Goal: Task Accomplishment & Management: Manage account settings

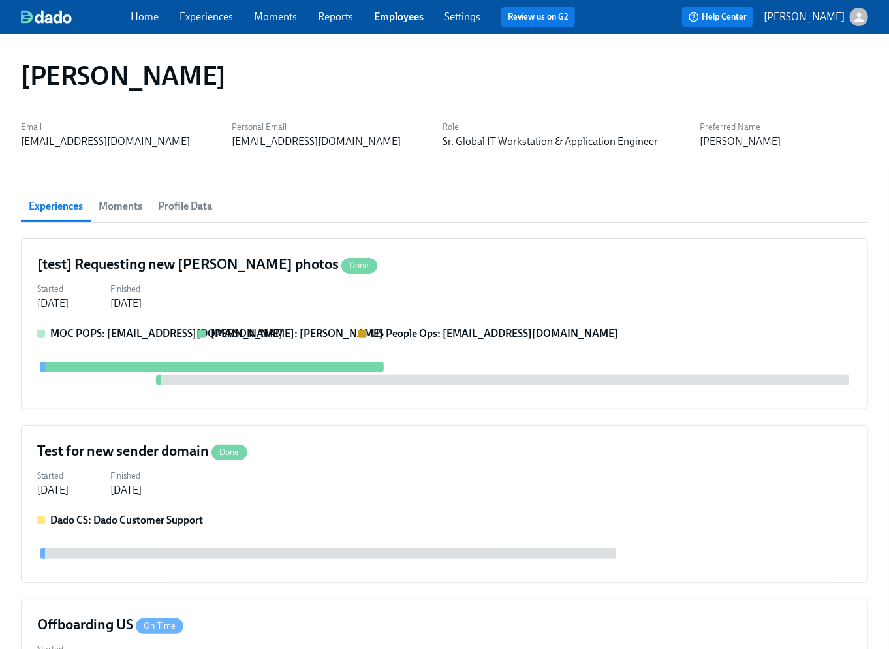
click at [174, 208] on span "Profile Data" at bounding box center [185, 206] width 54 height 18
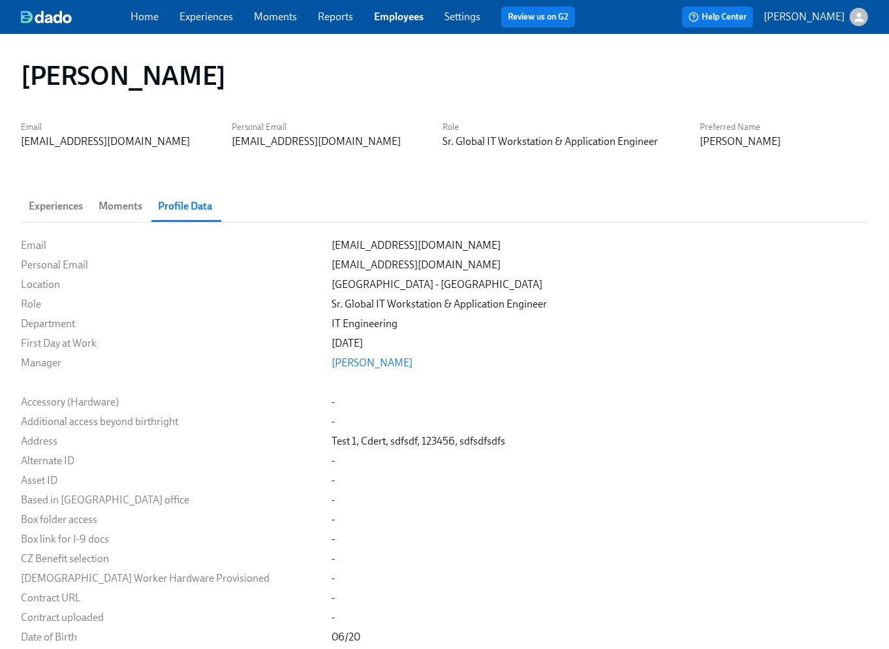
click at [122, 207] on span "Moments" at bounding box center [121, 206] width 44 height 18
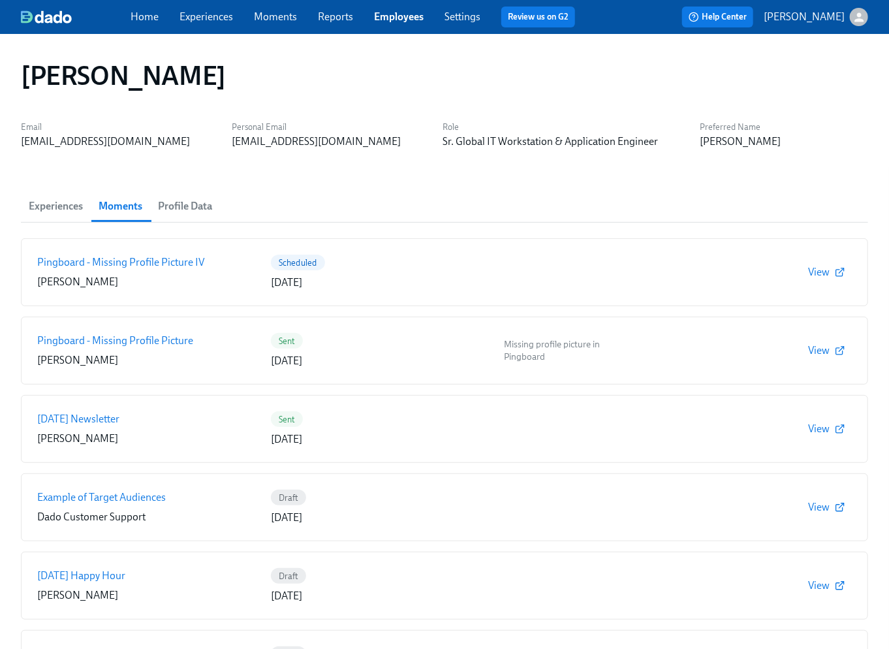
click at [68, 206] on span "Experiences" at bounding box center [56, 206] width 54 height 18
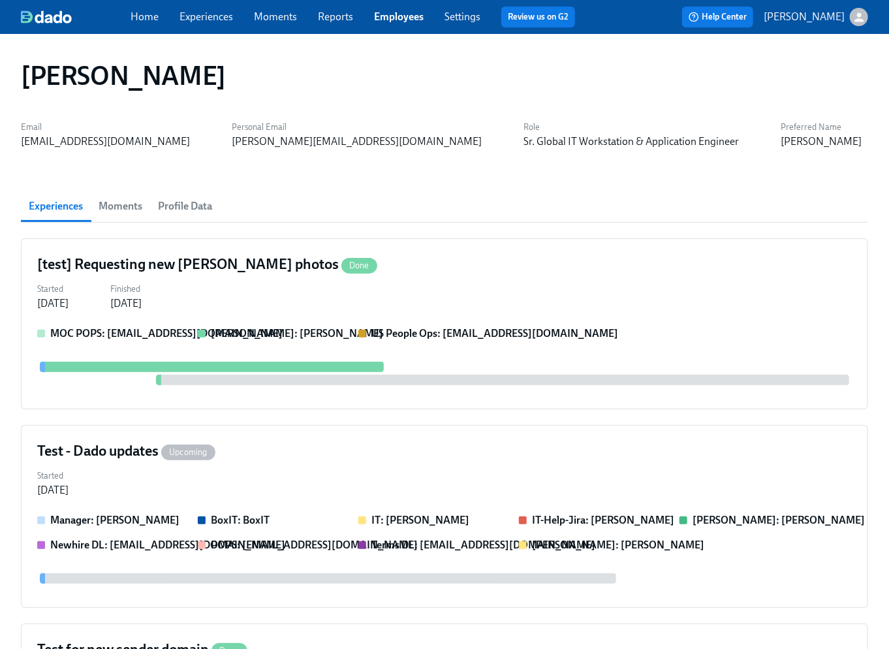
click at [204, 22] on link "Experiences" at bounding box center [206, 16] width 54 height 12
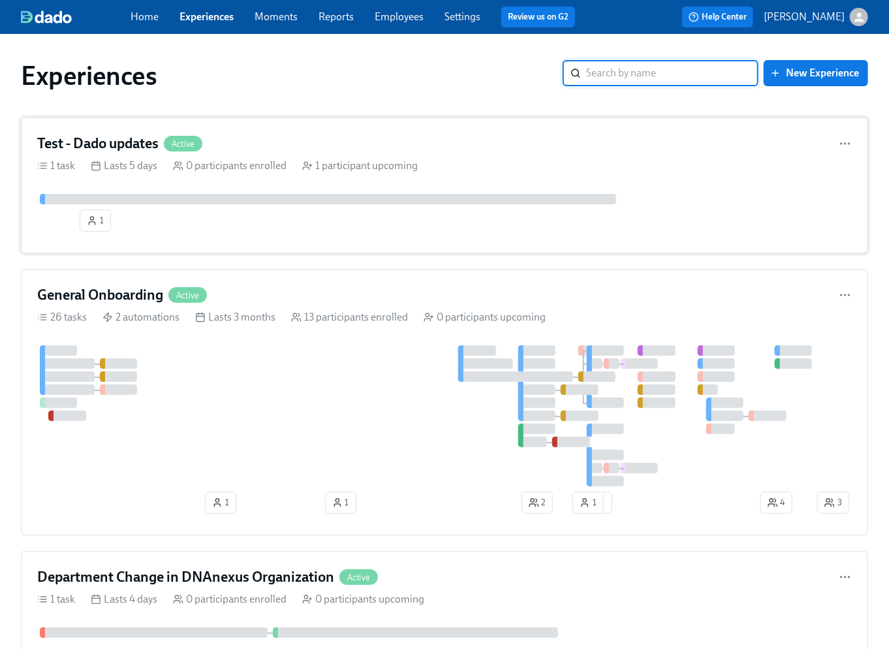
click at [344, 142] on div "Test - Dado updates Active" at bounding box center [444, 144] width 814 height 20
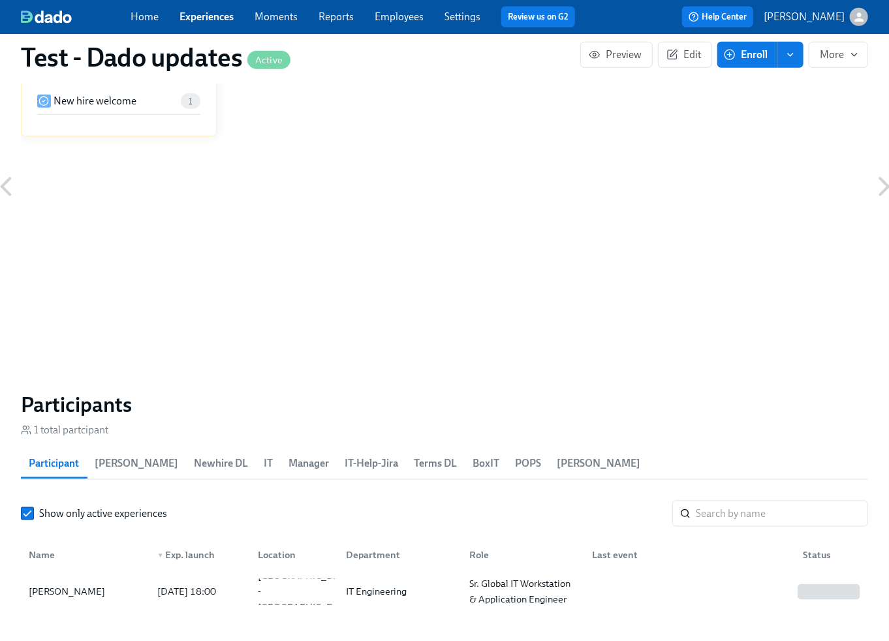
scroll to position [588, 0]
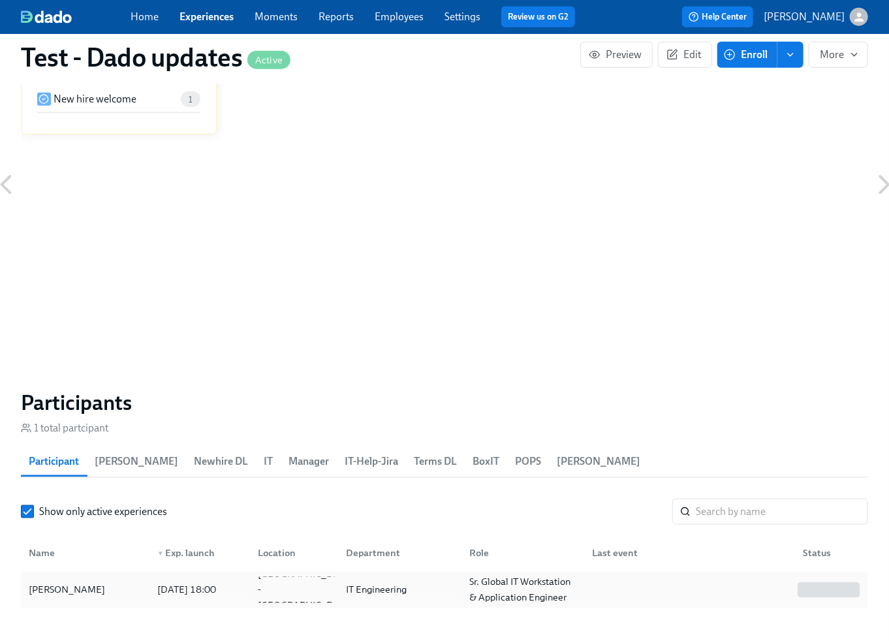
click at [103, 580] on div "Tomáš Sikora" at bounding box center [84, 590] width 123 height 26
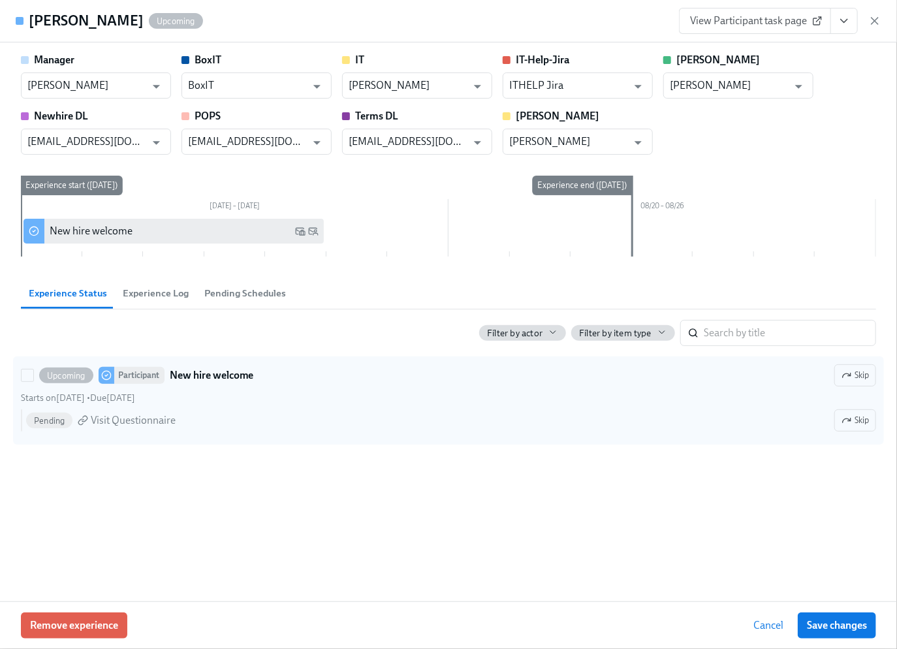
click at [252, 414] on div "Pending Visit Questionnaire Skip" at bounding box center [451, 420] width 850 height 22
click at [33, 381] on input "Upcoming Participant New hire welcome Skip Starts on August 13th • Due August 1…" at bounding box center [28, 375] width 12 height 12
checkbox input "true"
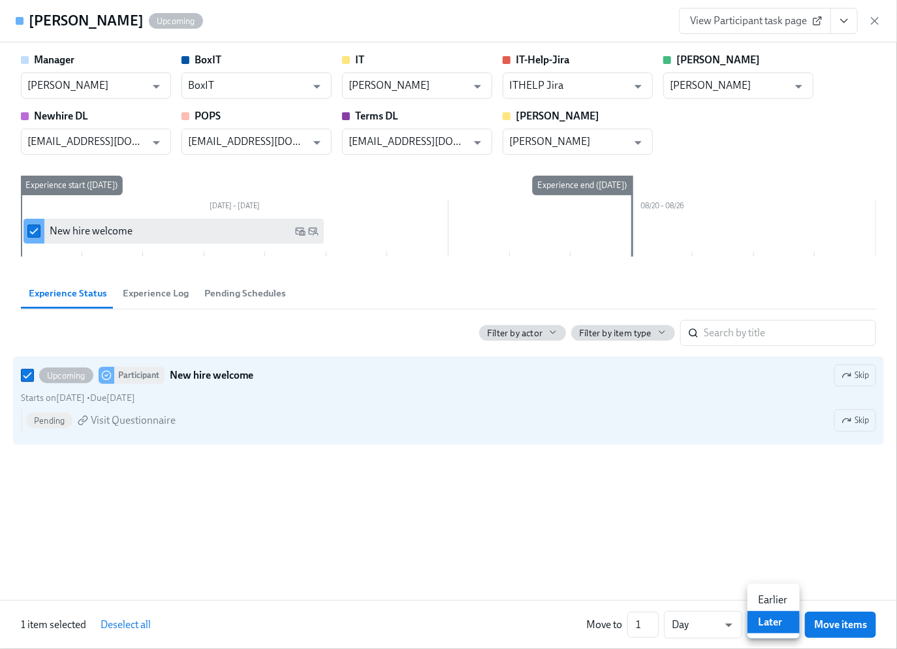
click at [777, 623] on body "Home Experiences Moments Reports Employees Settings Review us on G2 Help Center…" at bounding box center [448, 178] width 897 height 1532
click at [773, 599] on li "Earlier" at bounding box center [773, 600] width 52 height 22
type input "earlier"
click at [845, 622] on span "Move items" at bounding box center [840, 624] width 53 height 13
checkbox input "false"
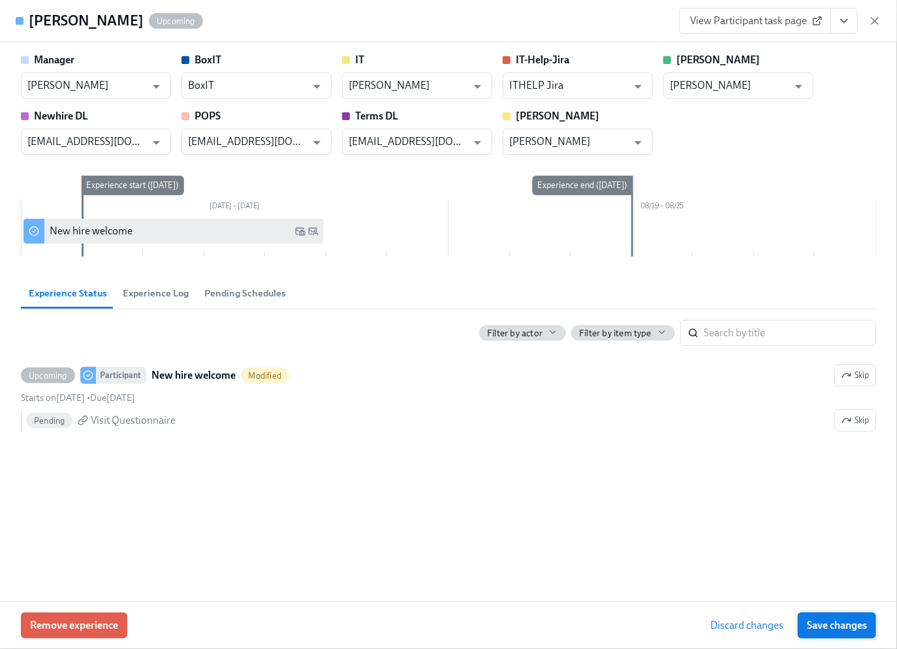
click at [845, 627] on span "Save changes" at bounding box center [837, 625] width 60 height 13
click at [876, 20] on icon "button" at bounding box center [874, 20] width 13 height 13
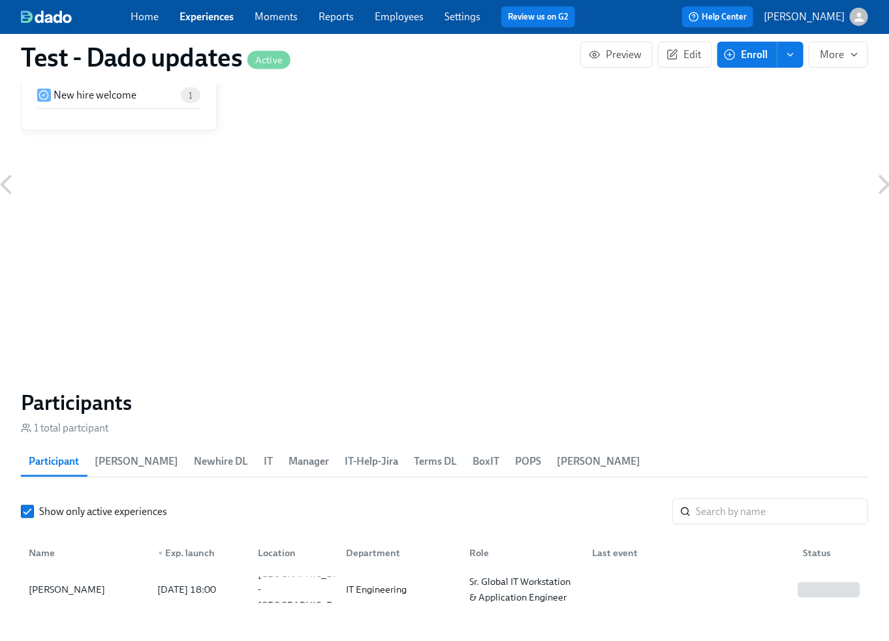
click at [166, 59] on h1 "Test - Dado updates Active" at bounding box center [156, 57] width 270 height 31
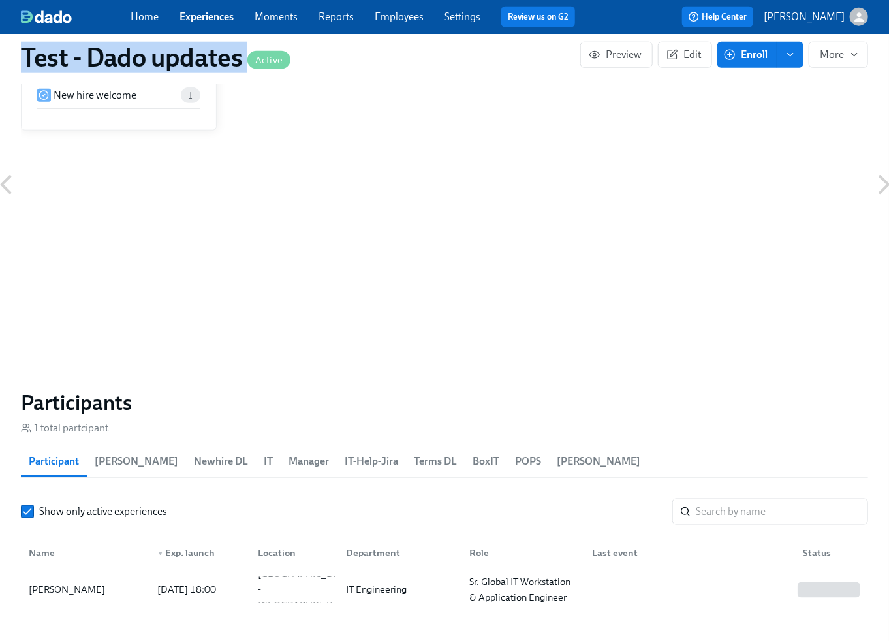
click at [166, 59] on h1 "Test - Dado updates Active" at bounding box center [156, 57] width 270 height 31
copy h1 "Test - Dado updates"
click at [211, 19] on link "Experiences" at bounding box center [206, 16] width 54 height 12
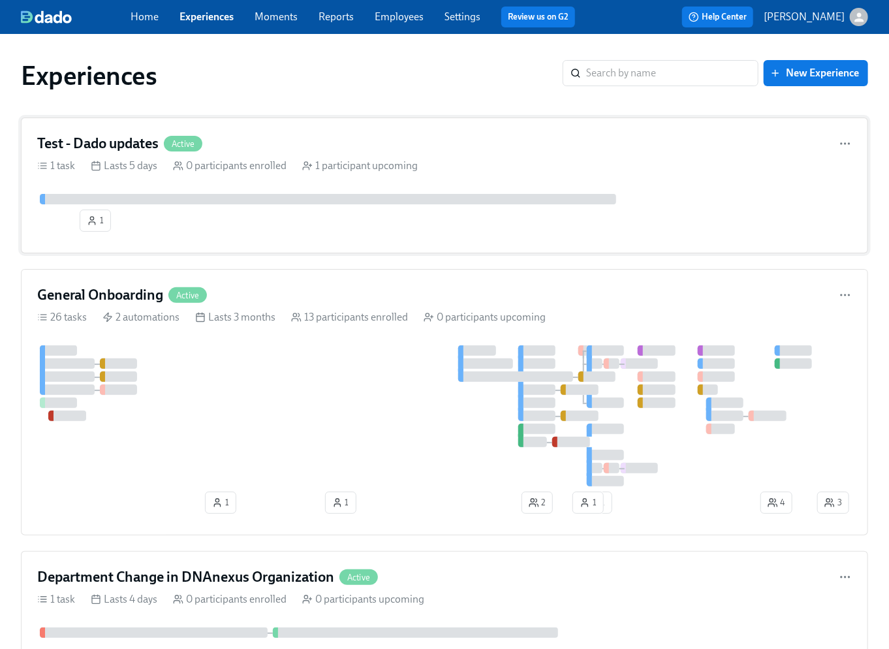
click at [304, 148] on div "Test - Dado updates Active" at bounding box center [444, 144] width 814 height 20
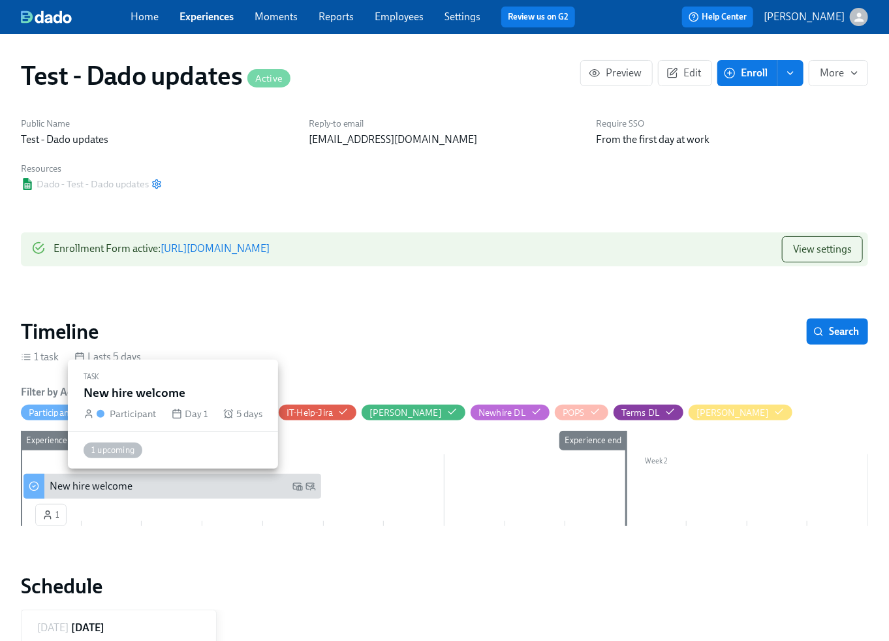
click at [100, 489] on div "New hire welcome" at bounding box center [91, 486] width 83 height 14
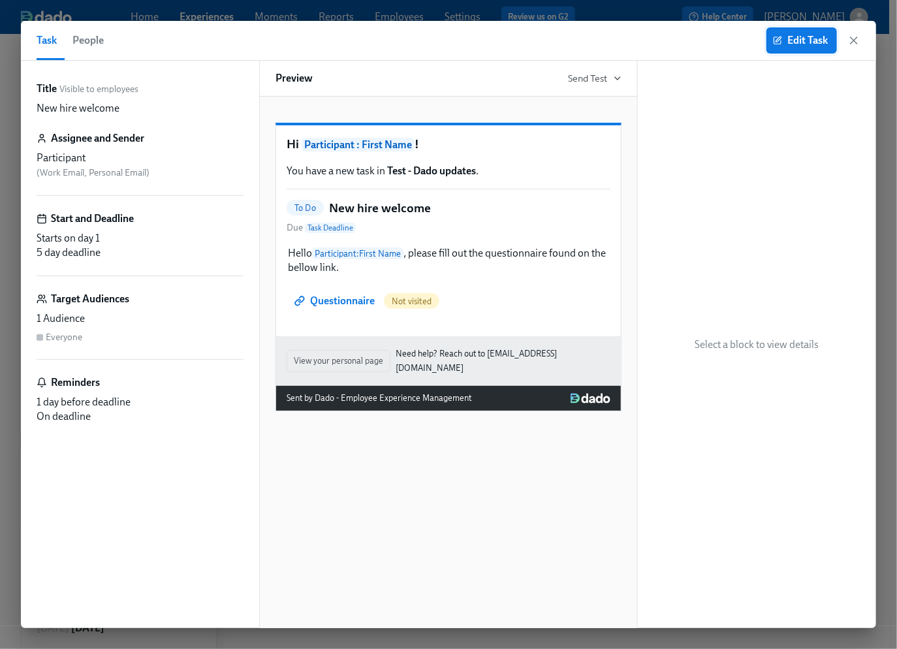
click at [808, 36] on span "Edit Task" at bounding box center [801, 40] width 52 height 13
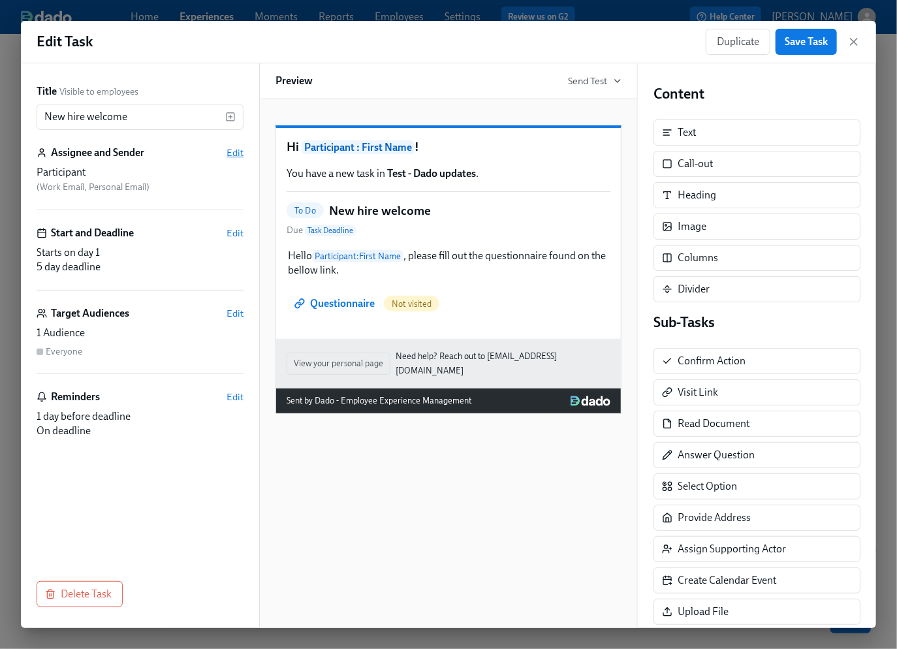
click at [230, 152] on span "Edit" at bounding box center [234, 152] width 17 height 13
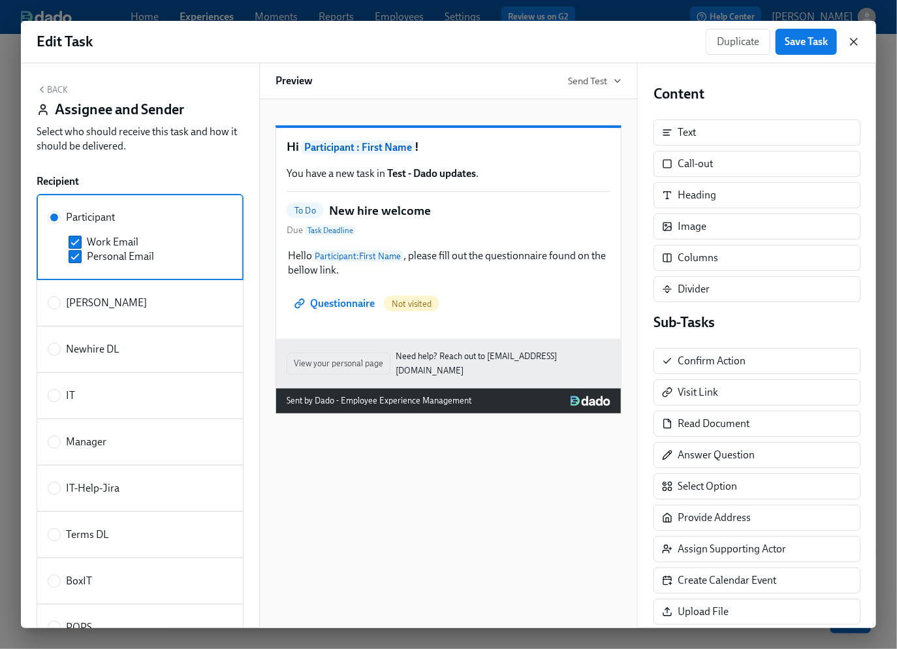
click at [855, 40] on icon "button" at bounding box center [853, 42] width 7 height 7
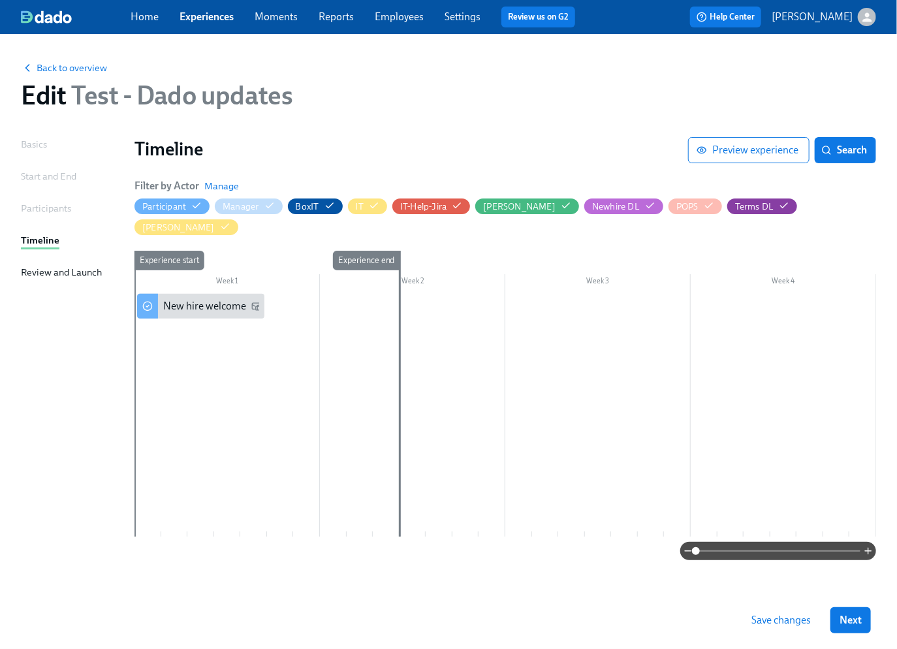
click at [218, 16] on link "Experiences" at bounding box center [206, 16] width 54 height 12
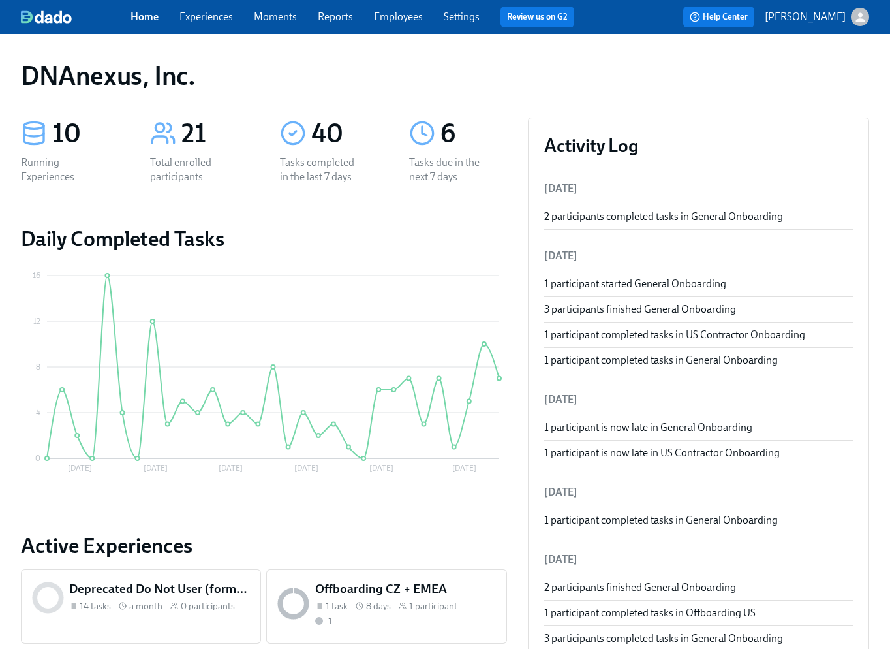
click at [221, 22] on link "Experiences" at bounding box center [206, 16] width 54 height 12
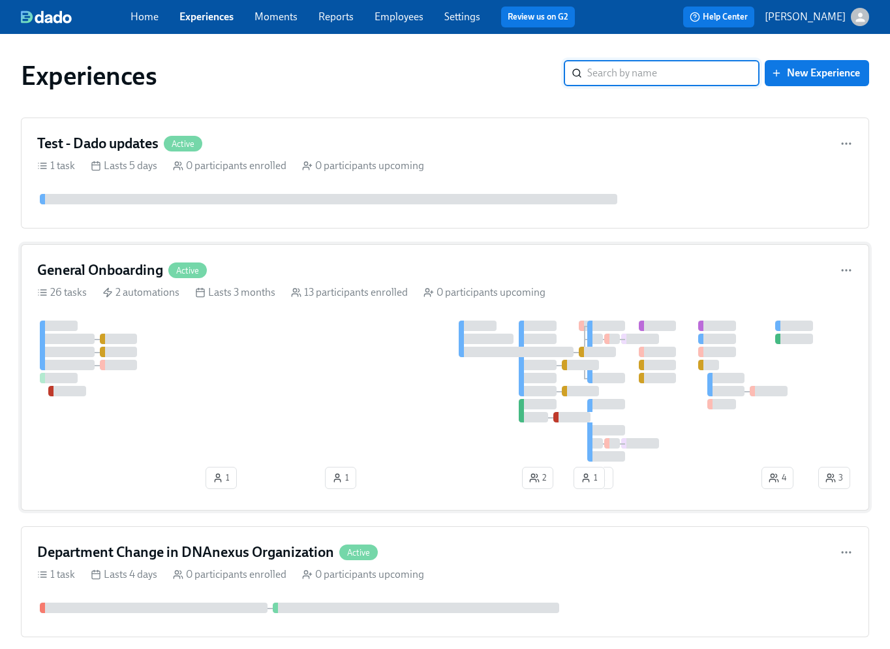
click at [327, 318] on div "General Onboarding Active 26 tasks 2 automations Lasts 3 months 13 participants…" at bounding box center [445, 377] width 848 height 266
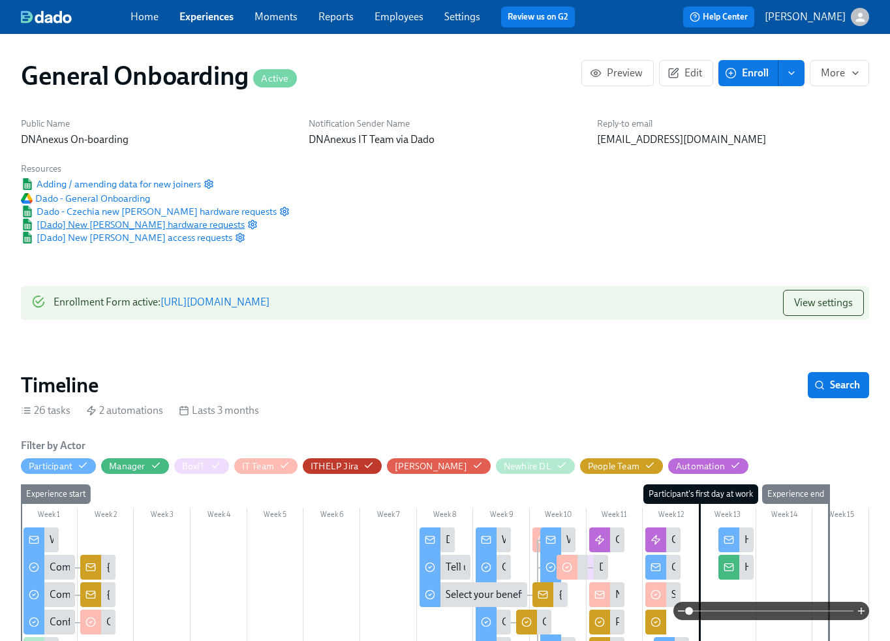
scroll to position [0, 8863]
click at [135, 183] on span "Adding / amending data for new joiners" at bounding box center [111, 184] width 180 height 13
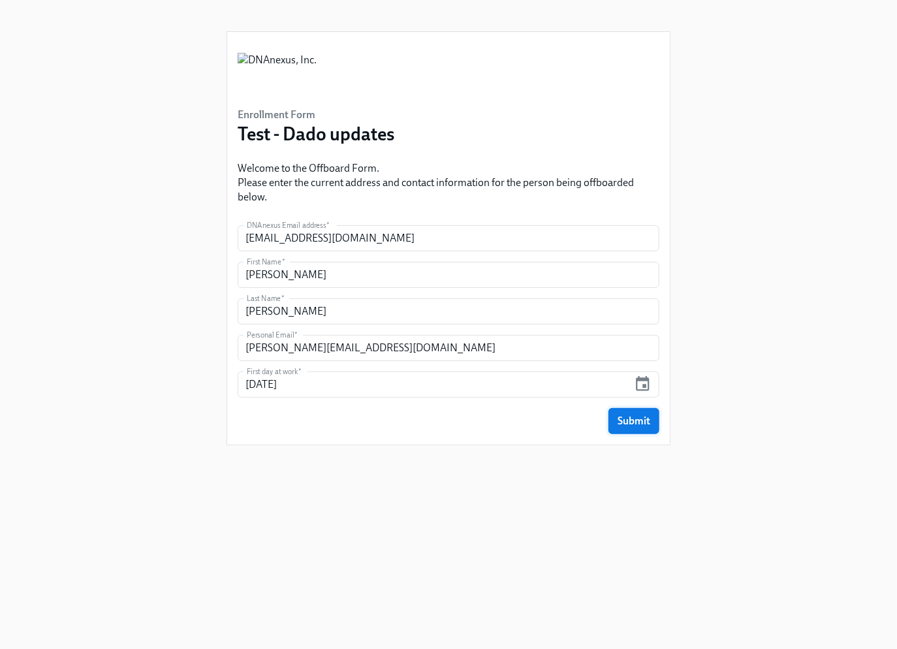
click at [630, 419] on span "Submit" at bounding box center [633, 420] width 33 height 13
